Goal: Task Accomplishment & Management: Manage account settings

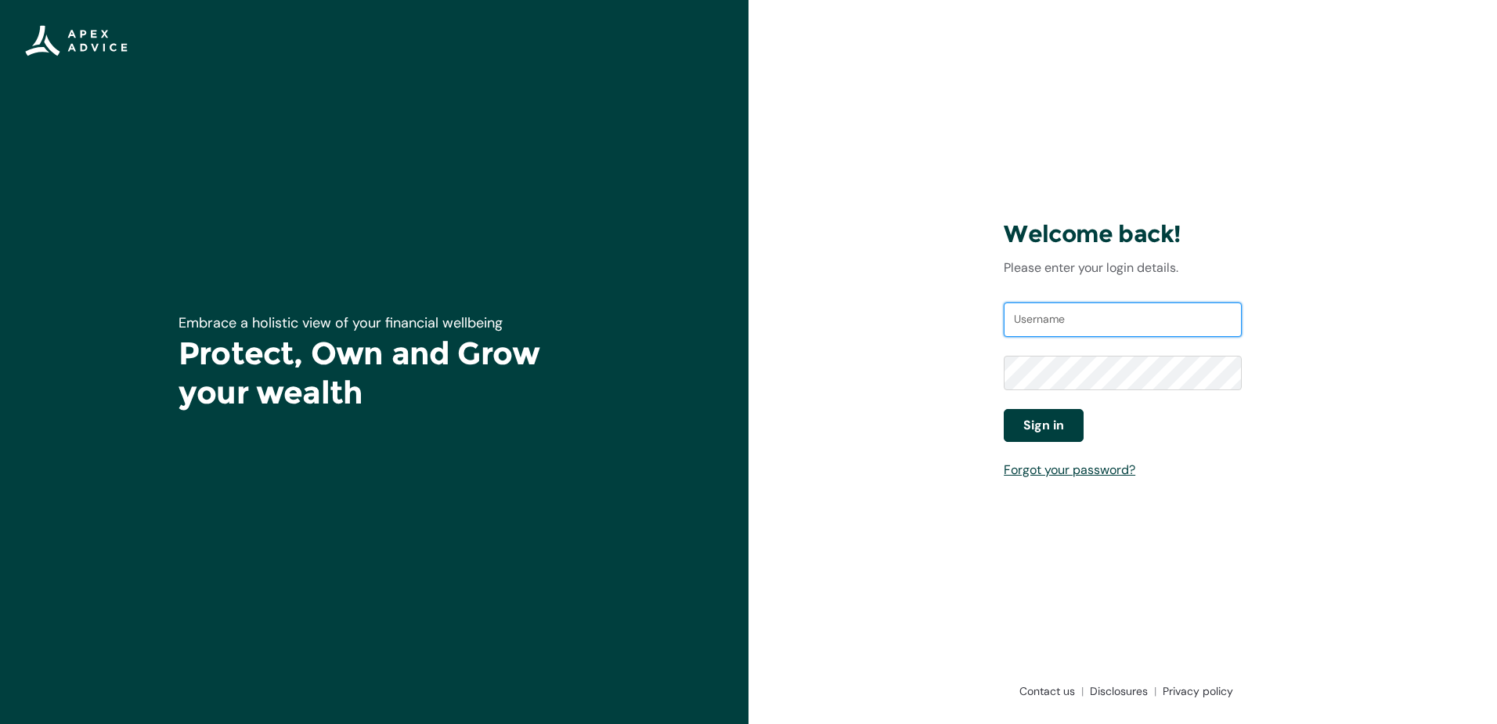
type input "[EMAIL_ADDRESS][DOMAIN_NAME]"
click at [1058, 424] on span "Sign in" at bounding box center [1043, 425] width 41 height 19
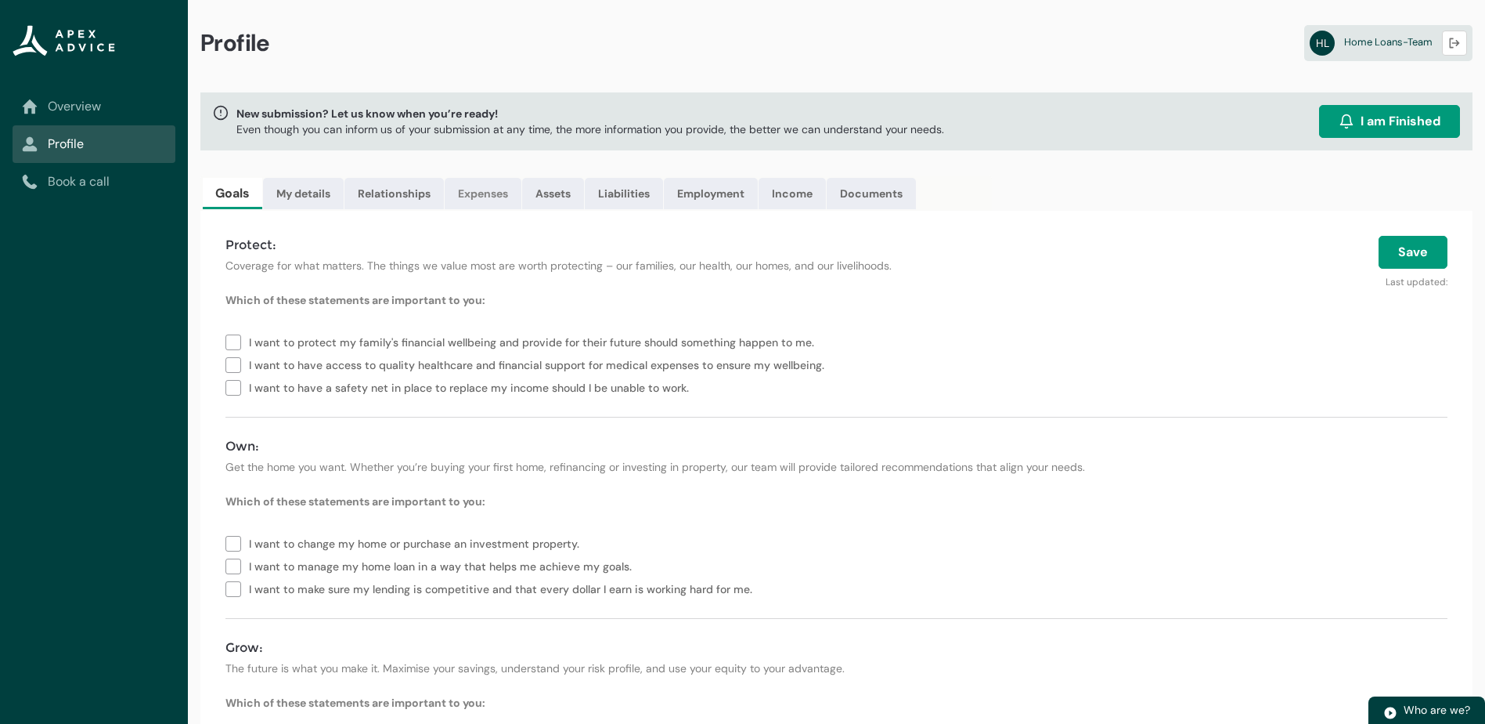
click at [477, 197] on link "Expenses" at bounding box center [483, 193] width 77 height 31
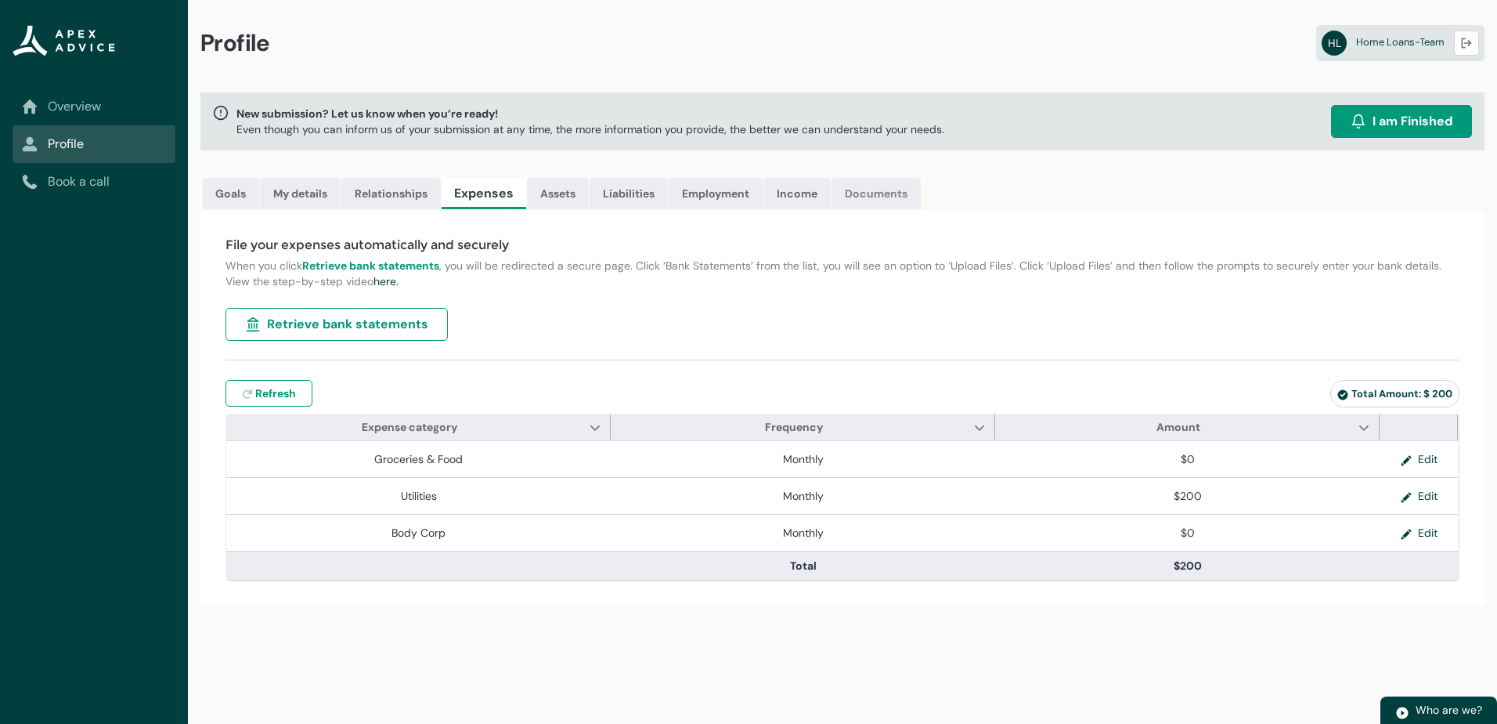
click at [896, 194] on link "Documents" at bounding box center [876, 193] width 89 height 31
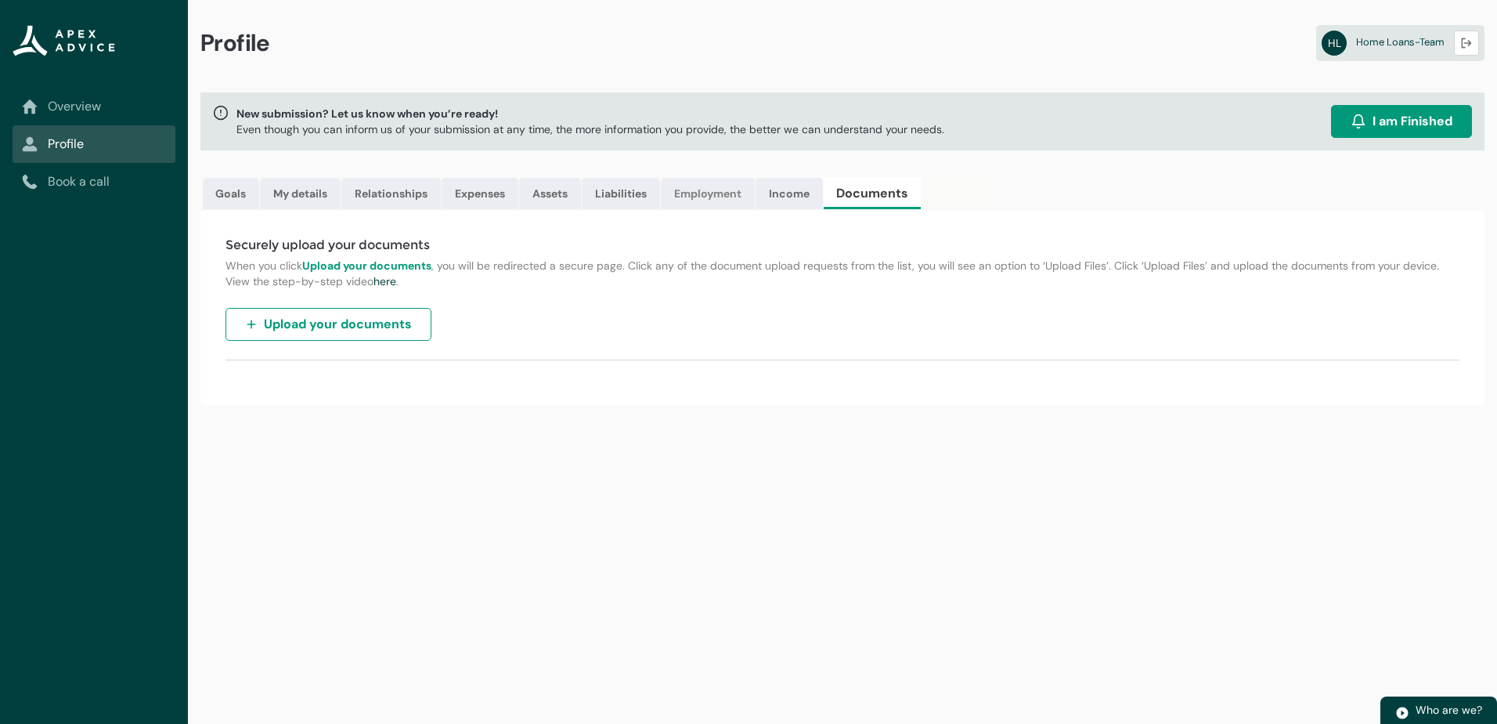
click at [738, 195] on link "Employment" at bounding box center [708, 193] width 94 height 31
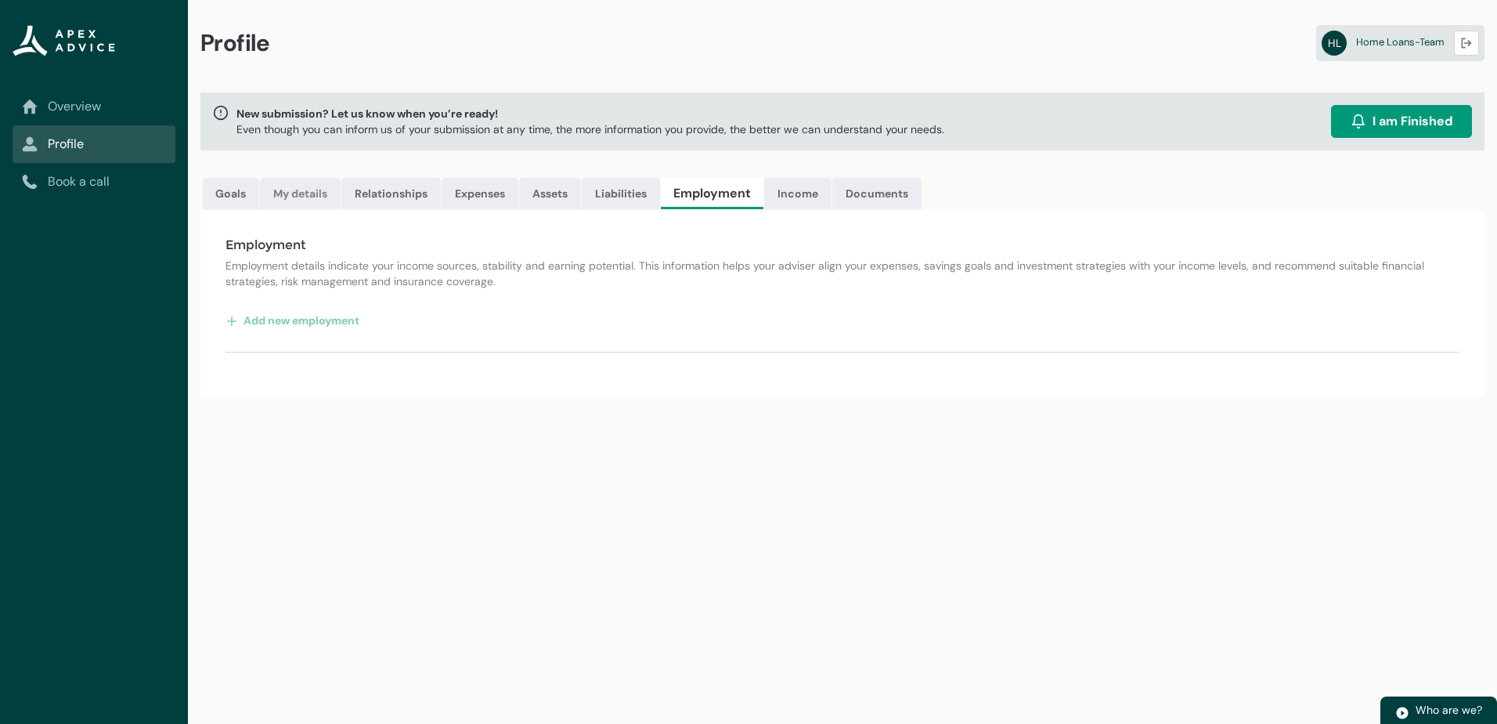
click at [309, 193] on link "My details" at bounding box center [300, 193] width 81 height 31
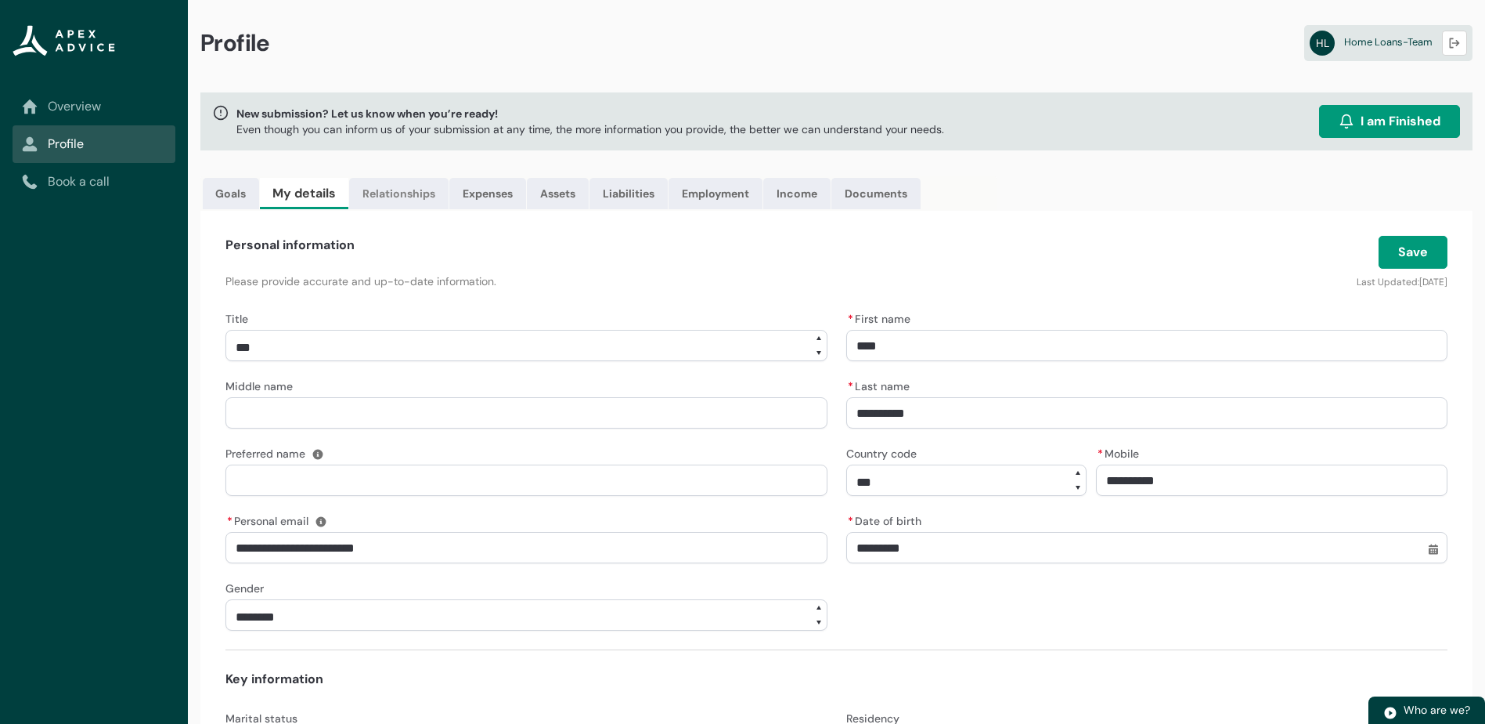
click at [393, 199] on link "Relationships" at bounding box center [398, 193] width 99 height 31
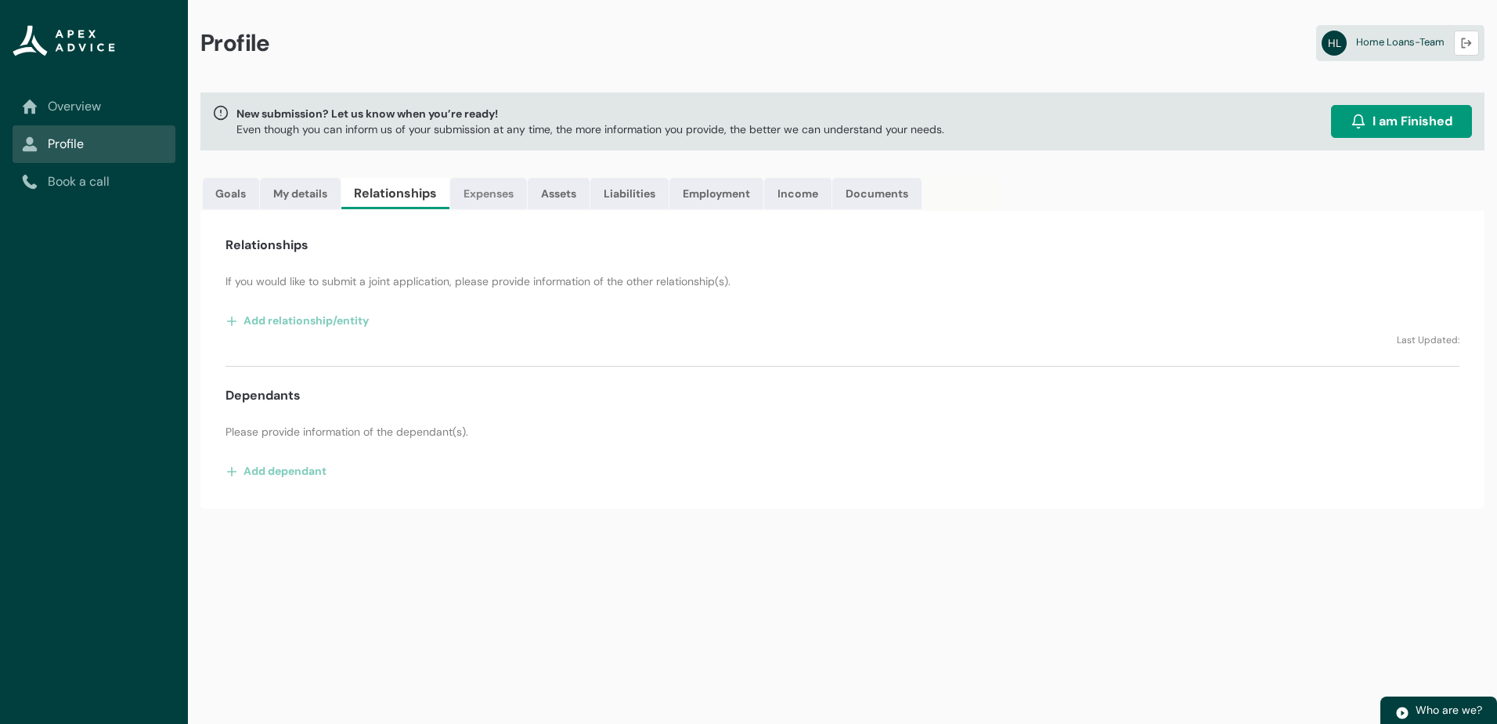
click at [501, 191] on link "Expenses" at bounding box center [488, 193] width 77 height 31
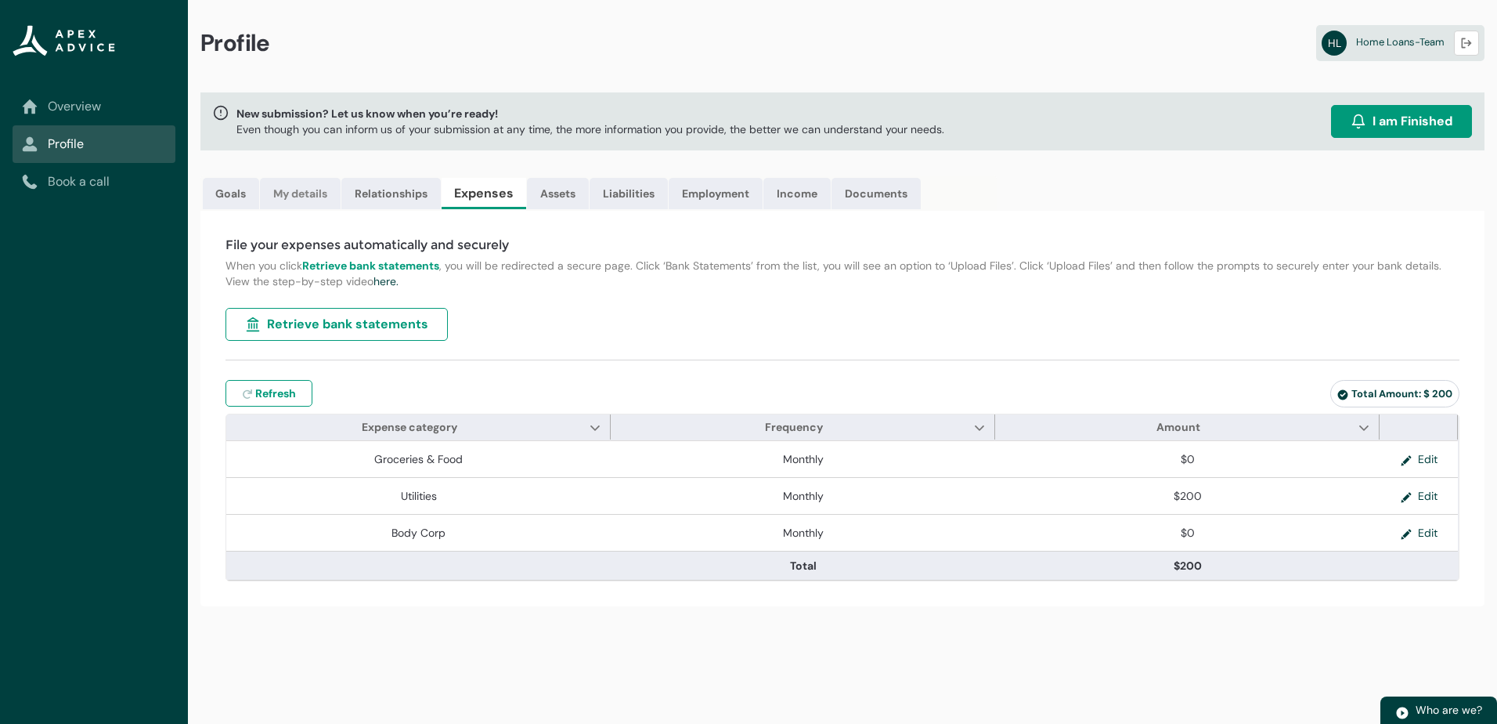
click at [281, 191] on link "My details" at bounding box center [300, 193] width 81 height 31
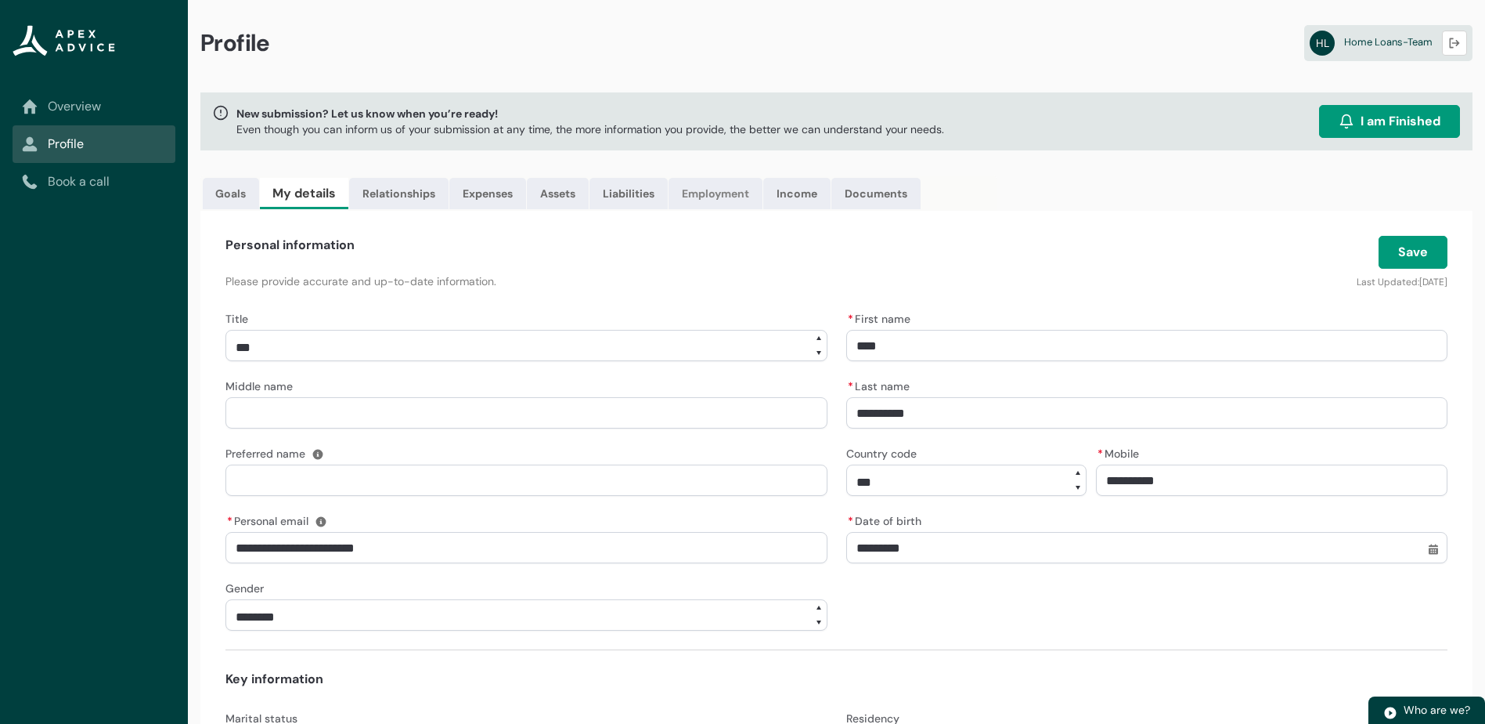
click at [737, 199] on link "Employment" at bounding box center [716, 193] width 94 height 31
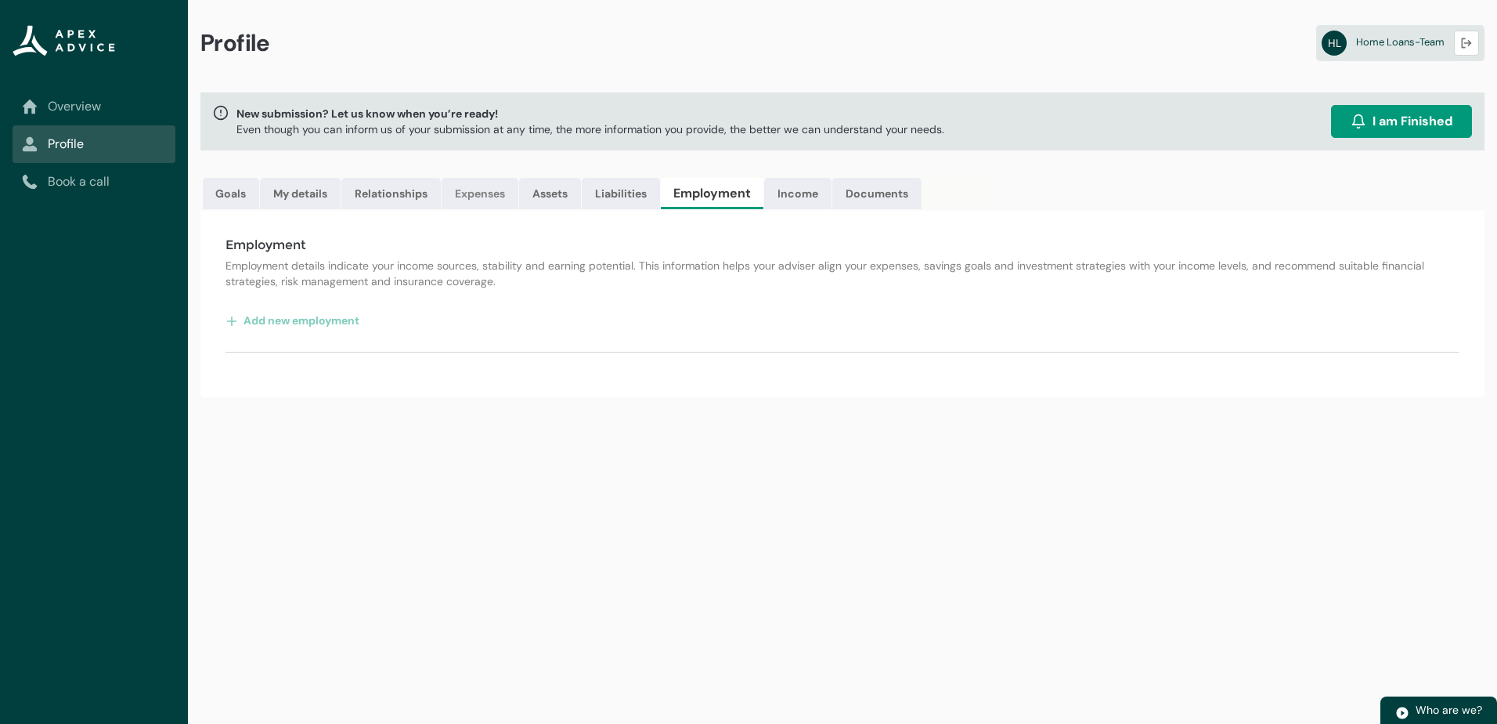
click at [513, 198] on link "Expenses" at bounding box center [480, 193] width 77 height 31
